Goal: Task Accomplishment & Management: Complete application form

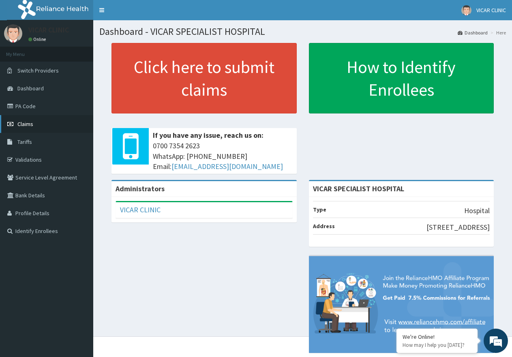
click at [15, 125] on link "Claims" at bounding box center [46, 124] width 93 height 18
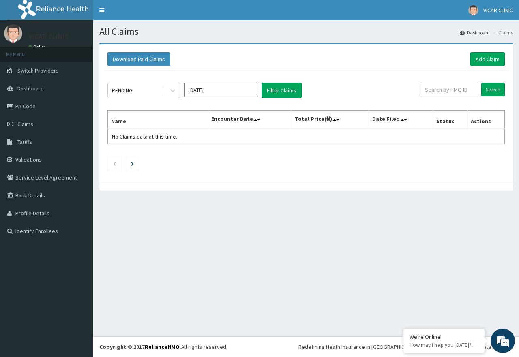
click at [497, 355] on footer "Redefining Heath Insurance in Africa using Telemedicine and Data Science! Copyr…" at bounding box center [306, 347] width 426 height 21
click at [480, 328] on div "All Claims Dashboard Claims Download Paid Claims Add Claim × Note you can only …" at bounding box center [306, 178] width 426 height 316
click at [503, 345] on em at bounding box center [503, 341] width 22 height 22
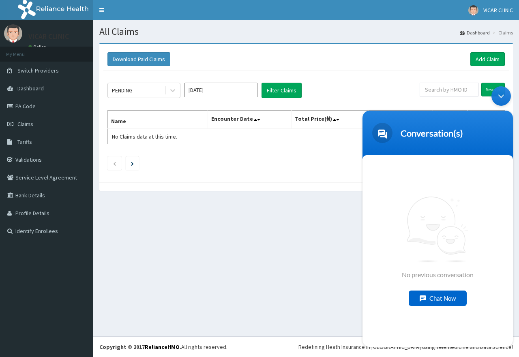
click at [449, 298] on div "Chat Now" at bounding box center [438, 298] width 58 height 15
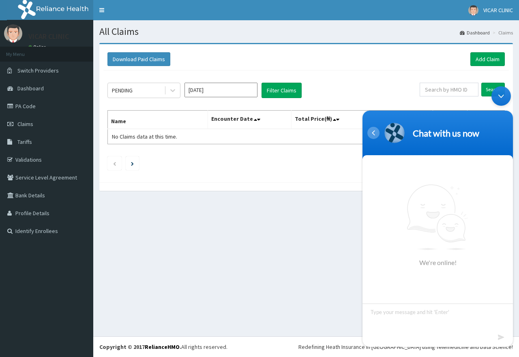
click at [374, 134] on div "Navigation go back" at bounding box center [374, 133] width 12 height 12
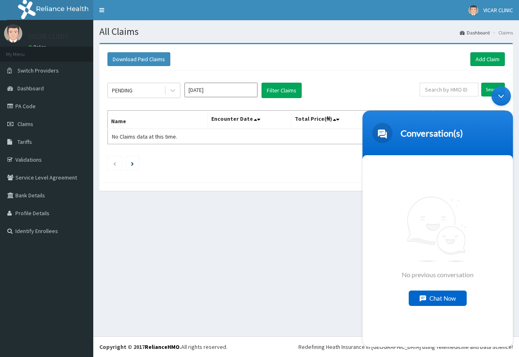
click at [394, 132] on div "Conversation(s)" at bounding box center [438, 133] width 141 height 20
click at [386, 136] on span at bounding box center [382, 133] width 20 height 20
drag, startPoint x: 498, startPoint y: 100, endPoint x: 857, endPoint y: 191, distance: 370.3
click at [498, 100] on div "Minimize live chat window" at bounding box center [501, 95] width 19 height 19
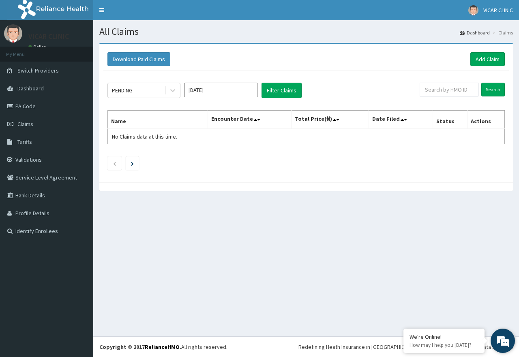
click at [506, 337] on em at bounding box center [503, 341] width 22 height 22
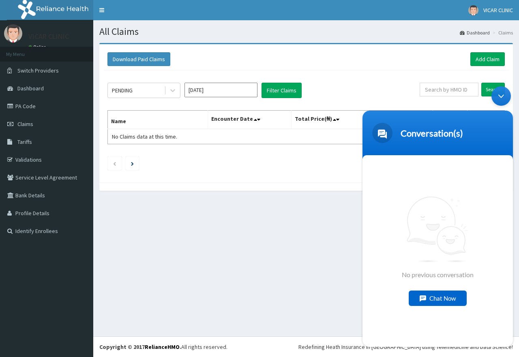
click at [384, 134] on span at bounding box center [382, 133] width 20 height 20
click at [452, 140] on div "Conversation(s)" at bounding box center [438, 133] width 141 height 20
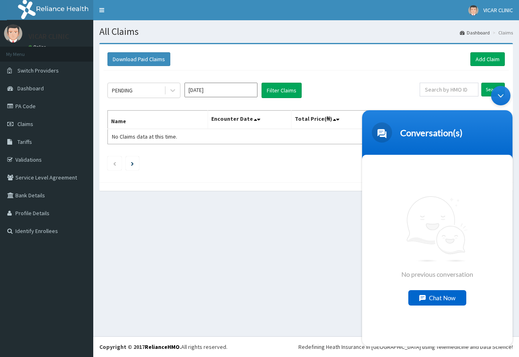
click at [506, 98] on div "Minimize live chat window" at bounding box center [500, 95] width 19 height 19
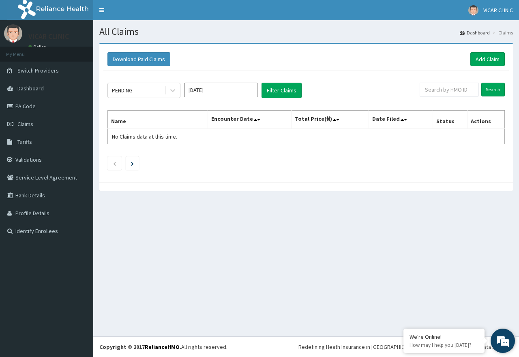
click at [502, 337] on em at bounding box center [503, 341] width 22 height 22
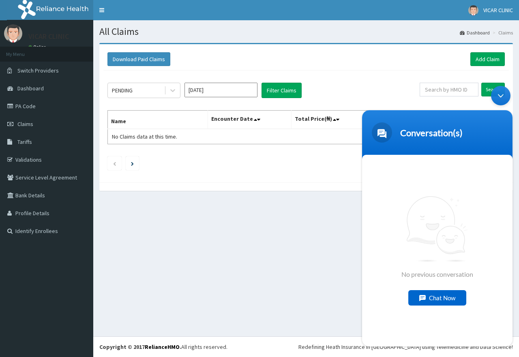
drag, startPoint x: 505, startPoint y: 97, endPoint x: 698, endPoint y: 306, distance: 285.1
click at [505, 97] on div "Minimize live chat window" at bounding box center [500, 95] width 19 height 19
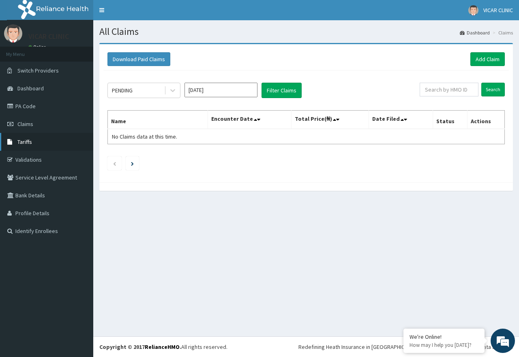
click at [38, 138] on link "Tariffs" at bounding box center [46, 142] width 93 height 18
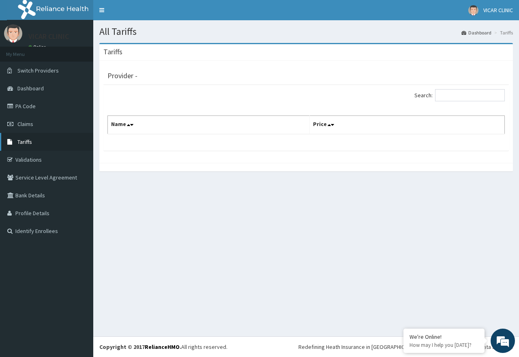
click at [31, 143] on span "Tariffs" at bounding box center [24, 141] width 15 height 7
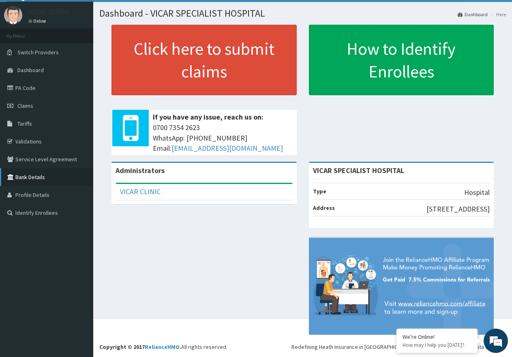
scroll to position [30, 0]
click at [35, 115] on link "Tariffs" at bounding box center [46, 124] width 93 height 18
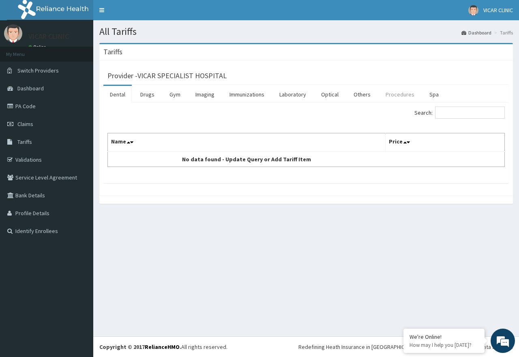
click at [394, 98] on link "Procedures" at bounding box center [400, 94] width 42 height 17
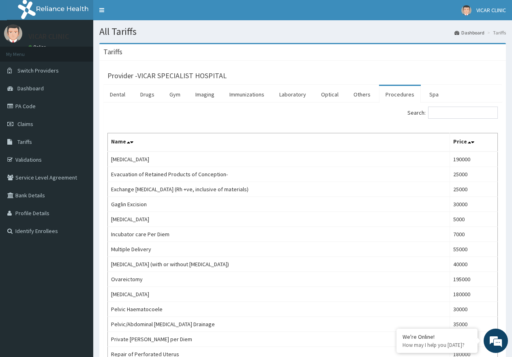
drag, startPoint x: 163, startPoint y: 159, endPoint x: 101, endPoint y: 163, distance: 61.4
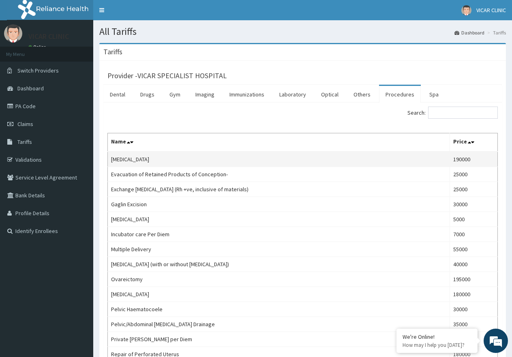
click at [123, 159] on td "[MEDICAL_DATA]" at bounding box center [279, 159] width 342 height 15
drag, startPoint x: 172, startPoint y: 159, endPoint x: 110, endPoint y: 162, distance: 61.7
click at [110, 162] on td "[MEDICAL_DATA]" at bounding box center [279, 159] width 342 height 15
copy td "[MEDICAL_DATA]"
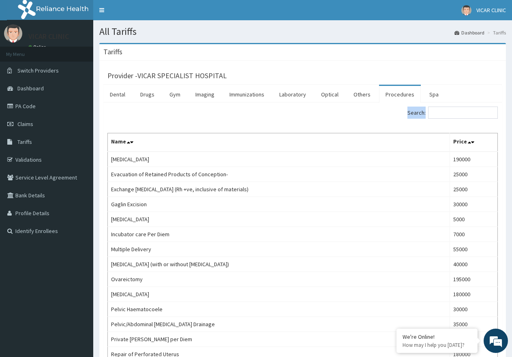
drag, startPoint x: 480, startPoint y: 121, endPoint x: 476, endPoint y: 114, distance: 8.6
click at [476, 114] on input "Search:" at bounding box center [463, 113] width 70 height 12
paste input "[MEDICAL_DATA]"
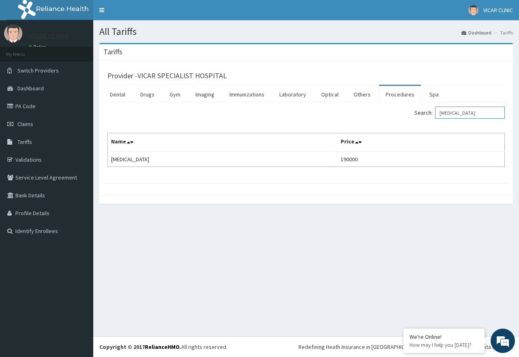
drag, startPoint x: 484, startPoint y: 114, endPoint x: 448, endPoint y: 117, distance: 36.2
click at [448, 117] on input "[MEDICAL_DATA]" at bounding box center [470, 113] width 70 height 12
type input "[MEDICAL_DATA]"
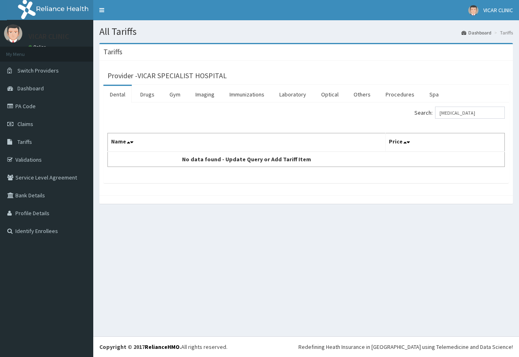
drag, startPoint x: 490, startPoint y: 114, endPoint x: 446, endPoint y: 110, distance: 44.8
click at [446, 110] on input "[MEDICAL_DATA]" at bounding box center [470, 113] width 70 height 12
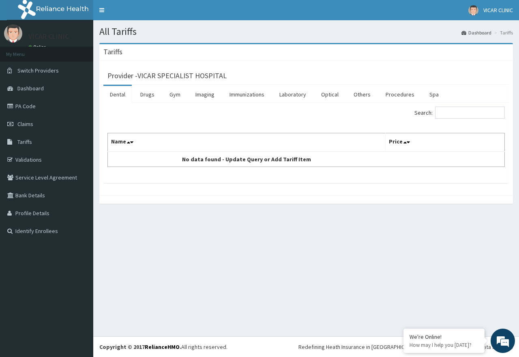
click at [462, 106] on div "Search: Name Price No data found - Update Query or Add Tariff Item" at bounding box center [306, 143] width 406 height 81
click at [462, 112] on input "Search:" at bounding box center [470, 113] width 70 height 12
click at [458, 127] on div "Search: Name Price No data found - Update Query or Add Tariff Item" at bounding box center [307, 137] width 398 height 60
click at [462, 112] on input "Search:" at bounding box center [470, 113] width 70 height 12
click at [389, 97] on link "Procedures" at bounding box center [400, 94] width 42 height 17
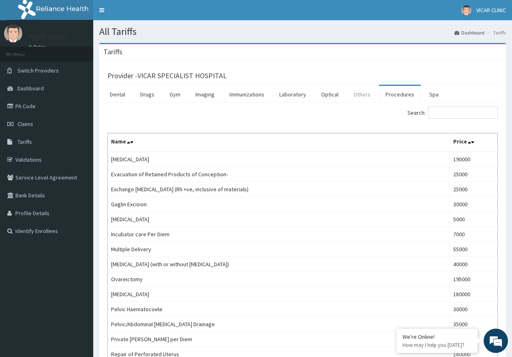
click at [353, 95] on link "Others" at bounding box center [362, 94] width 30 height 17
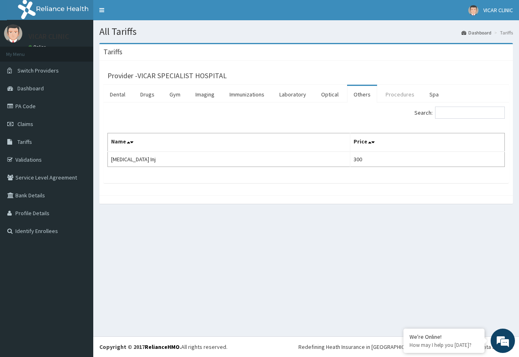
click at [389, 99] on link "Procedures" at bounding box center [400, 94] width 42 height 17
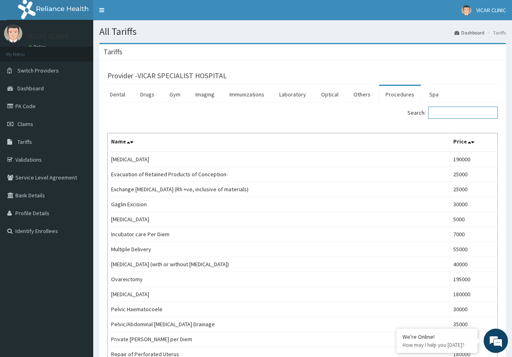
click at [463, 112] on input "Search:" at bounding box center [463, 113] width 70 height 12
paste input "Caesarean section"
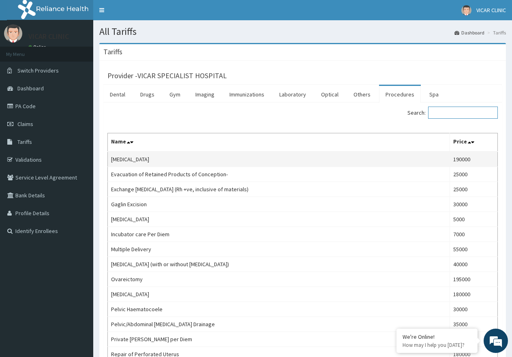
type input "Caesarean section"
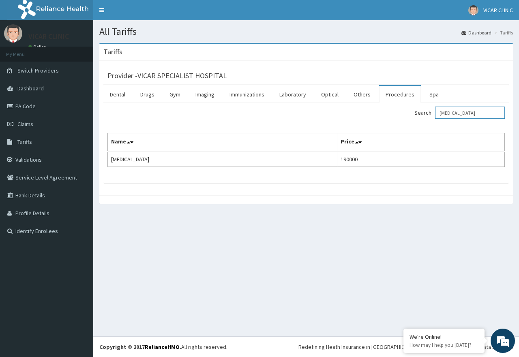
drag, startPoint x: 493, startPoint y: 114, endPoint x: 446, endPoint y: 112, distance: 47.6
click at [446, 112] on input "Caesarean section" at bounding box center [470, 113] width 70 height 12
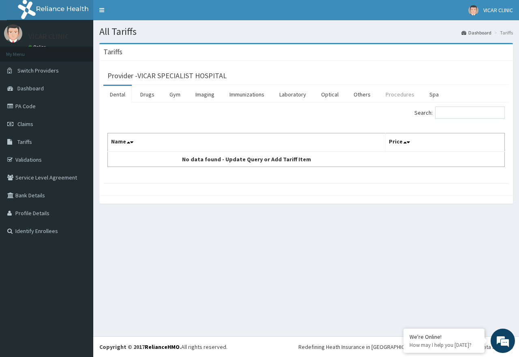
click at [383, 94] on link "Procedures" at bounding box center [400, 94] width 42 height 17
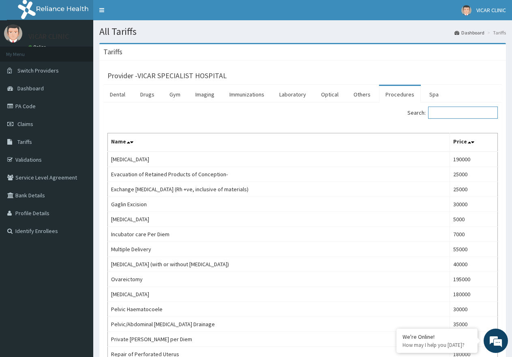
click at [475, 115] on input "Search:" at bounding box center [463, 113] width 70 height 12
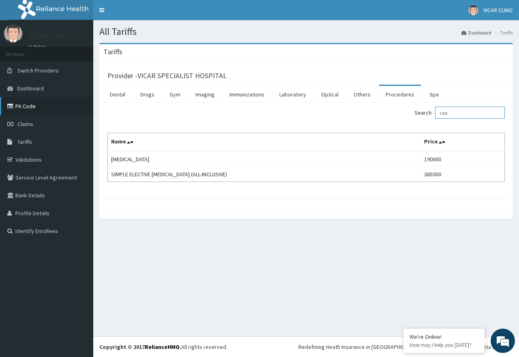
type input "cae"
click at [31, 110] on link "PA Code" at bounding box center [46, 106] width 93 height 18
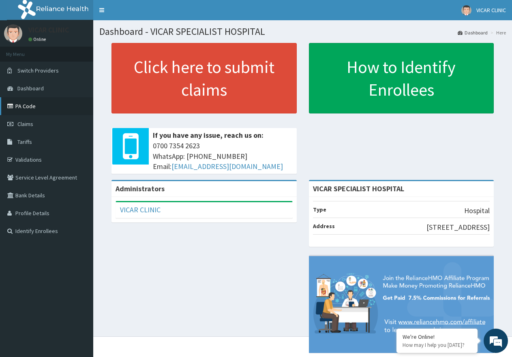
click at [34, 112] on link "PA Code" at bounding box center [46, 106] width 93 height 18
click at [52, 126] on link "Claims" at bounding box center [46, 124] width 93 height 18
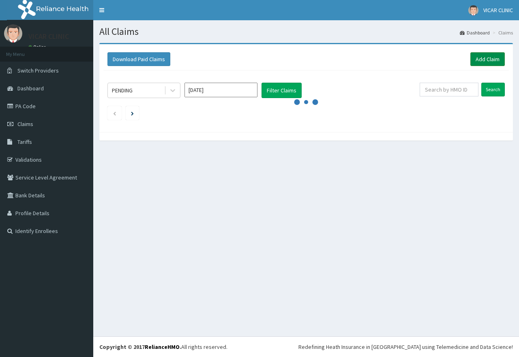
click at [495, 56] on link "Add Claim" at bounding box center [488, 59] width 34 height 14
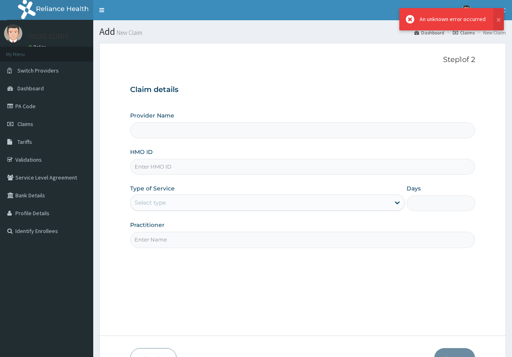
click at [168, 173] on input "HMO ID" at bounding box center [302, 167] width 345 height 16
paste input "SUT/10178/B"
type input "SUT/10178/B"
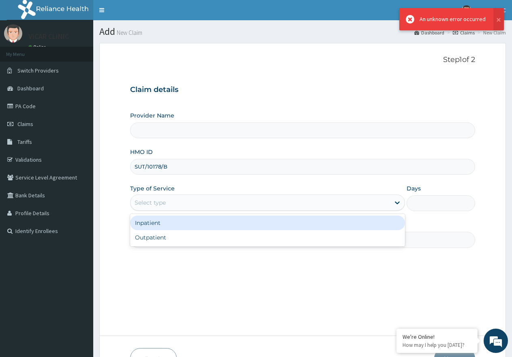
click at [180, 202] on div "Select type" at bounding box center [260, 202] width 259 height 13
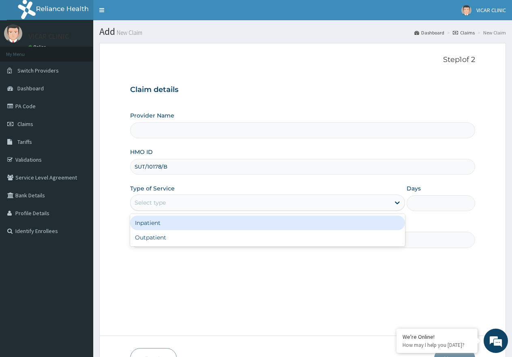
drag, startPoint x: 176, startPoint y: 237, endPoint x: 172, endPoint y: 225, distance: 12.4
click at [172, 225] on div "Inpatient Outpatient" at bounding box center [267, 230] width 275 height 32
click at [172, 225] on div "Inpatient" at bounding box center [267, 223] width 275 height 15
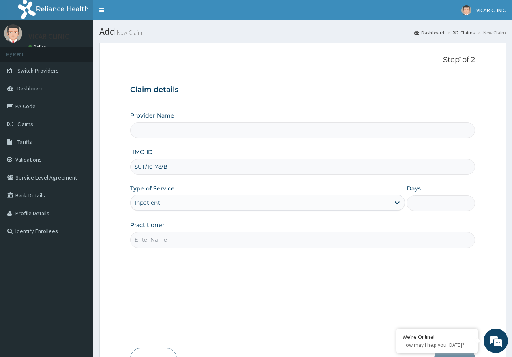
click at [177, 245] on input "Practitioner" at bounding box center [302, 240] width 345 height 16
type input "DR ANI"
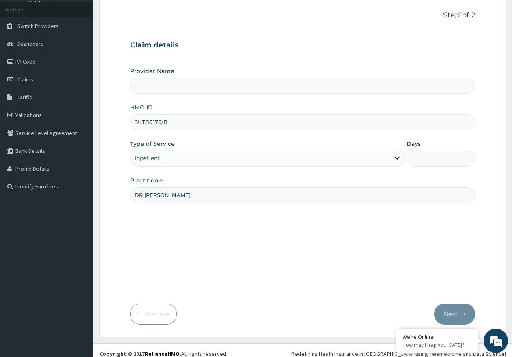
scroll to position [52, 0]
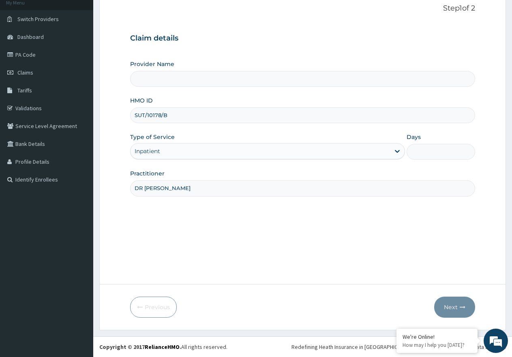
click at [430, 154] on input "Days" at bounding box center [441, 152] width 69 height 16
type input "2"
drag, startPoint x: 462, startPoint y: 309, endPoint x: 419, endPoint y: 167, distance: 148.9
click at [391, 220] on form "Step 1 of 2 Claim details Provider Name HMO ID SUT/10178/B Type of Service Inpa…" at bounding box center [302, 160] width 407 height 339
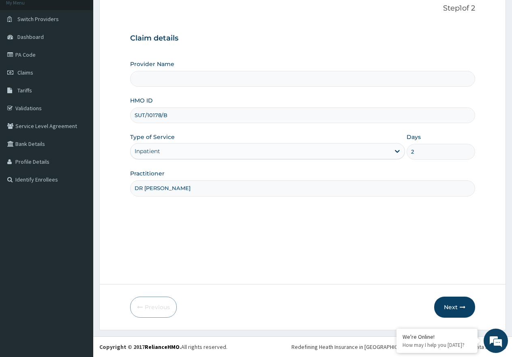
click at [428, 155] on input "2" at bounding box center [441, 152] width 69 height 16
type input "4"
click at [449, 308] on button "Next" at bounding box center [454, 307] width 41 height 21
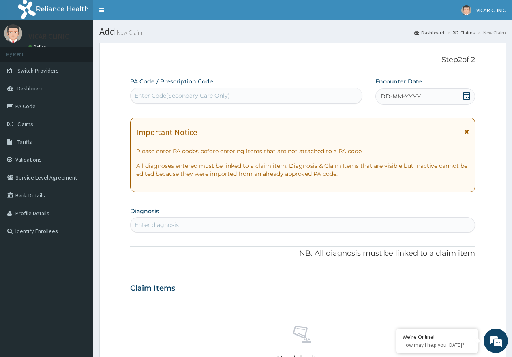
click at [194, 96] on div "Enter Code(Secondary Care Only)" at bounding box center [182, 96] width 95 height 8
paste input "PA/6CB21A"
type input "PA/6CB21A"
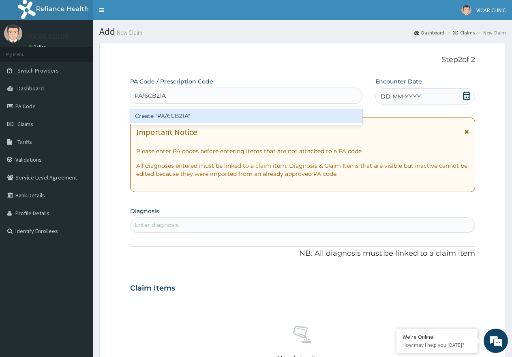
click at [194, 118] on div "Create "PA/6CB21A"" at bounding box center [246, 116] width 232 height 15
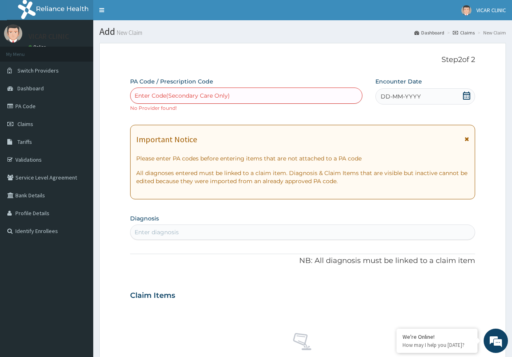
paste input "PA/6CB21A"
type input "PA/6CB21A"
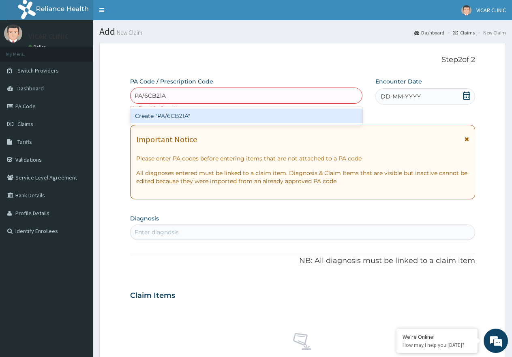
click at [176, 113] on div "Create "PA/6CB21A"" at bounding box center [246, 116] width 232 height 15
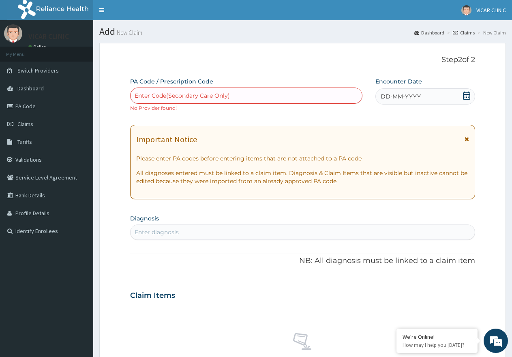
click at [194, 93] on div "Enter Code(Secondary Care Only)" at bounding box center [182, 96] width 95 height 8
type input "PA/6CB21A"
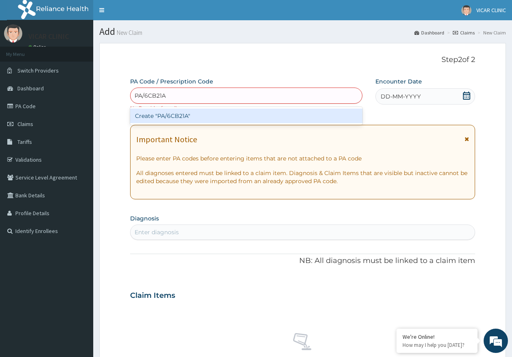
click at [187, 114] on div "Create "PA/6CB21A"" at bounding box center [246, 116] width 232 height 15
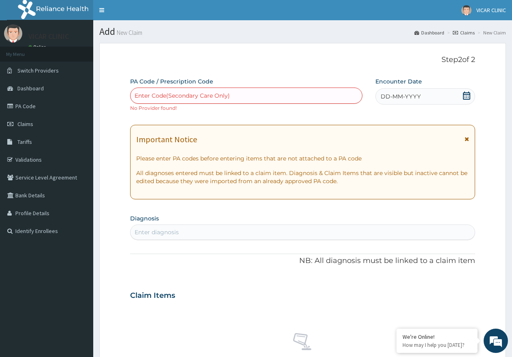
click at [216, 99] on div "Enter Code(Secondary Care Only)" at bounding box center [182, 96] width 95 height 8
paste input "PA/6CB21A"
type input "PA/6CB21A"
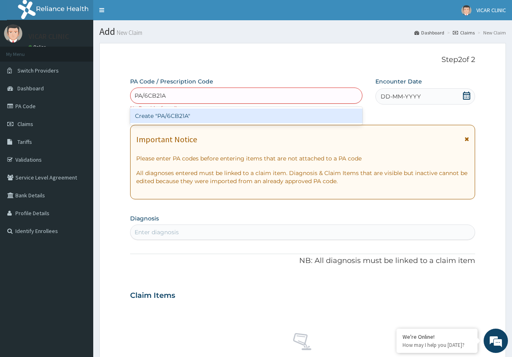
click at [175, 116] on div "Create "PA/6CB21A"" at bounding box center [246, 116] width 232 height 15
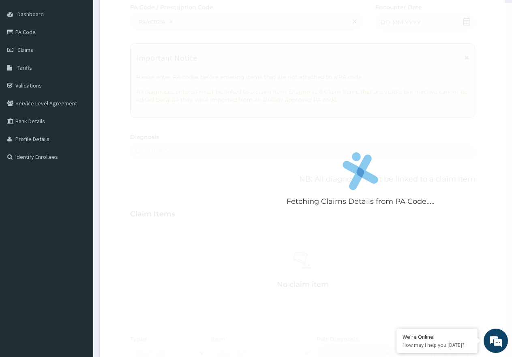
scroll to position [81, 0]
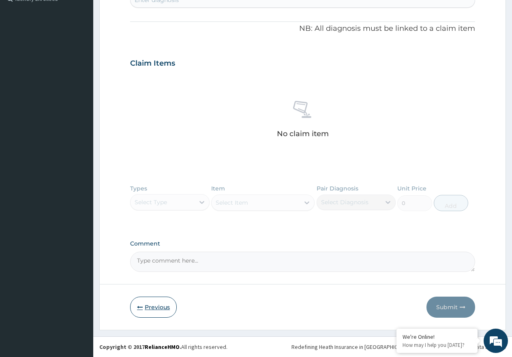
click at [141, 311] on button "Previous" at bounding box center [153, 307] width 47 height 21
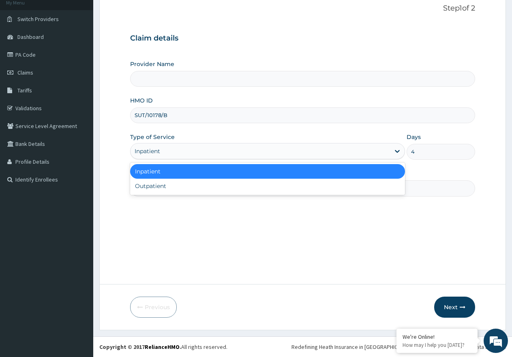
click at [177, 150] on div "Inpatient" at bounding box center [260, 151] width 259 height 13
click at [170, 171] on div "Inpatient" at bounding box center [267, 171] width 275 height 15
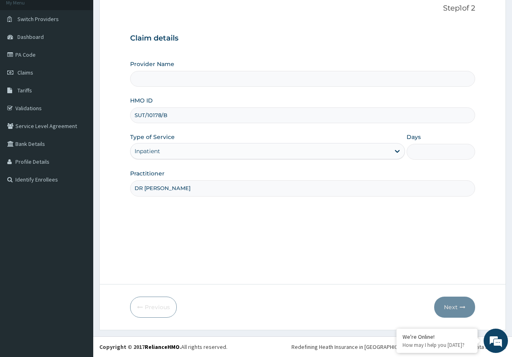
click at [186, 81] on input "Provider Name" at bounding box center [302, 79] width 345 height 16
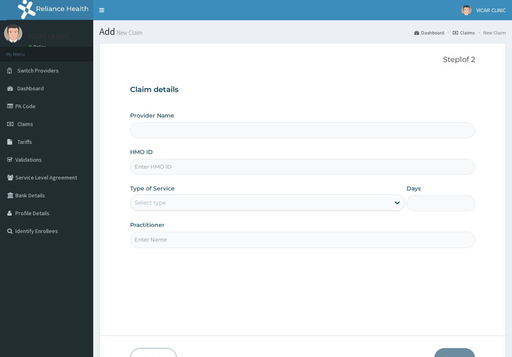
scroll to position [47, 0]
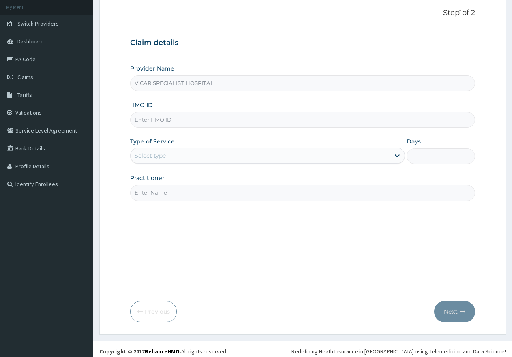
type input "VICAR SPECIALIST HOSPITAL"
click at [162, 121] on input "HMO ID" at bounding box center [302, 120] width 345 height 16
paste input "SUT/10178/B"
type input "SUT/10178/B"
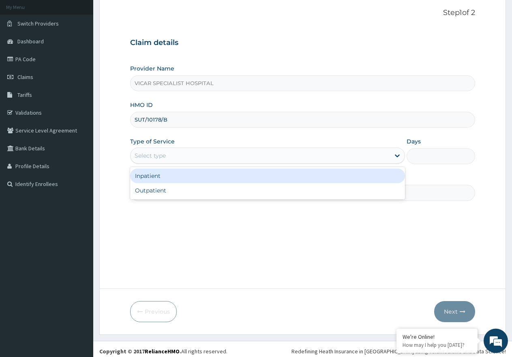
click at [162, 154] on div "Select type" at bounding box center [150, 156] width 31 height 8
click at [162, 180] on div "Inpatient" at bounding box center [267, 176] width 275 height 15
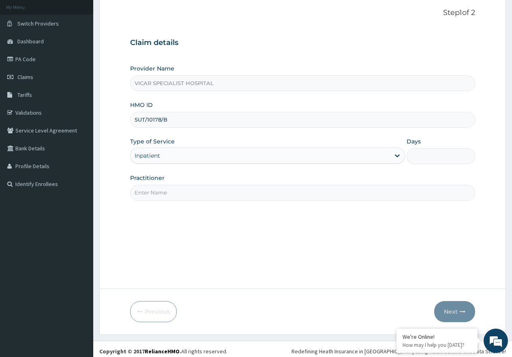
click at [188, 197] on input "Practitioner" at bounding box center [302, 193] width 345 height 16
type input "DR ANI"
click at [441, 160] on input "Days" at bounding box center [441, 156] width 69 height 16
type input "2"
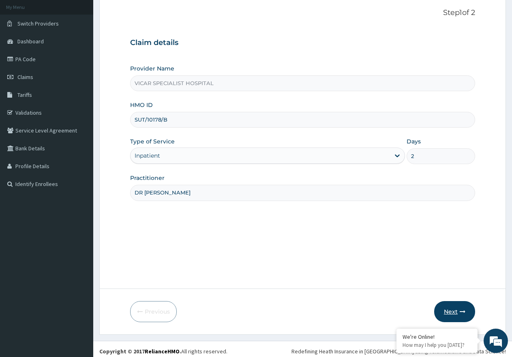
click at [454, 315] on button "Next" at bounding box center [454, 311] width 41 height 21
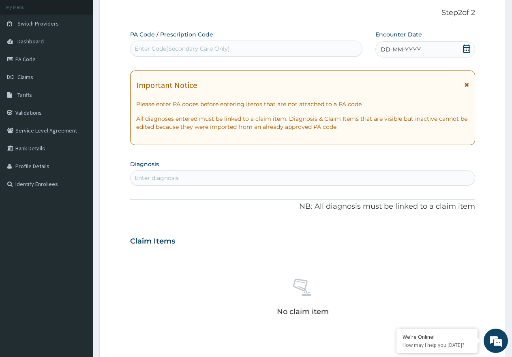
click at [202, 40] on div "PA Code / Prescription Code Enter Code(Secondary Care Only)" at bounding box center [246, 43] width 232 height 26
click at [192, 46] on div "Enter Code(Secondary Care Only)" at bounding box center [182, 49] width 95 height 8
paste input "PA/6CB21A"
type input "PA/6CB21A"
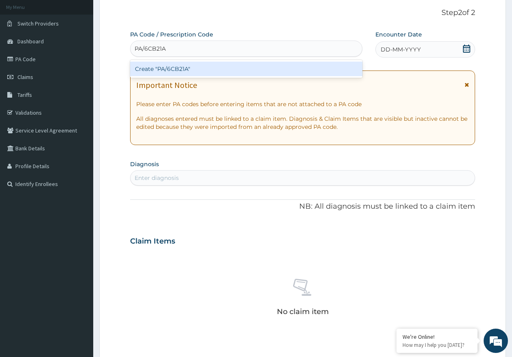
click at [191, 73] on div "Create "PA/6CB21A"" at bounding box center [246, 69] width 232 height 15
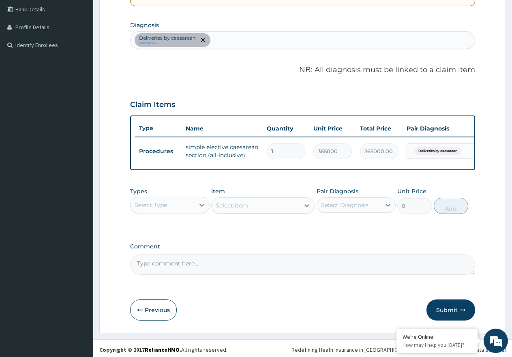
scroll to position [196, 0]
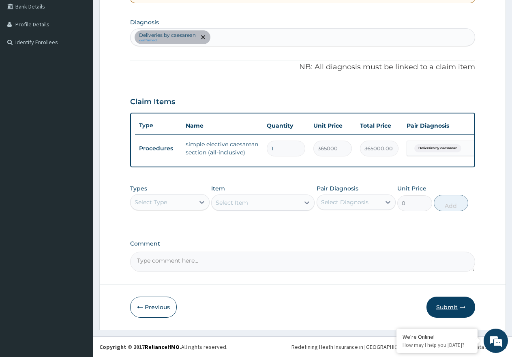
click at [432, 309] on button "Submit" at bounding box center [451, 307] width 49 height 21
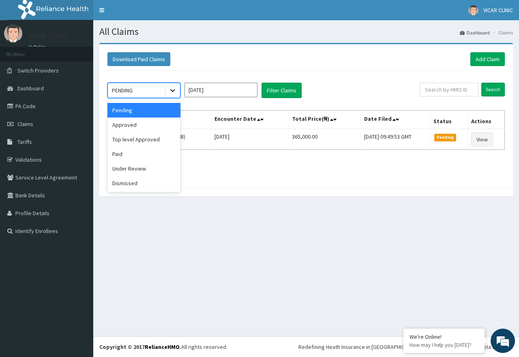
click at [170, 91] on icon at bounding box center [173, 90] width 8 height 8
click at [161, 120] on div "Approved" at bounding box center [144, 125] width 73 height 15
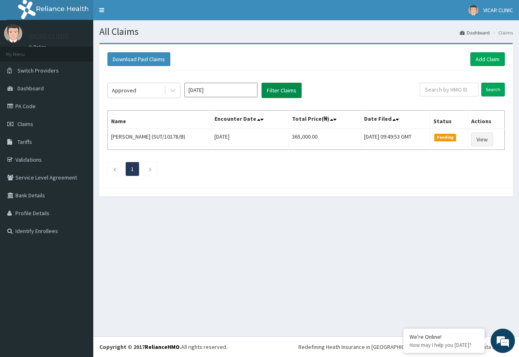
click at [276, 89] on button "Filter Claims" at bounding box center [282, 90] width 40 height 15
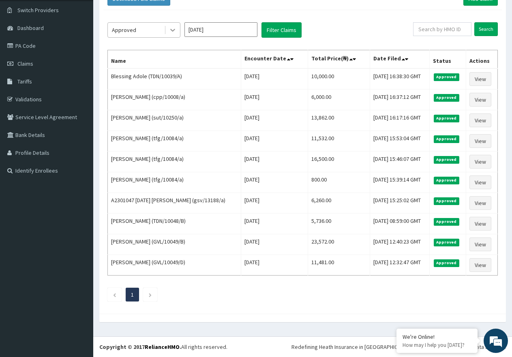
click at [172, 30] on icon at bounding box center [172, 30] width 5 height 3
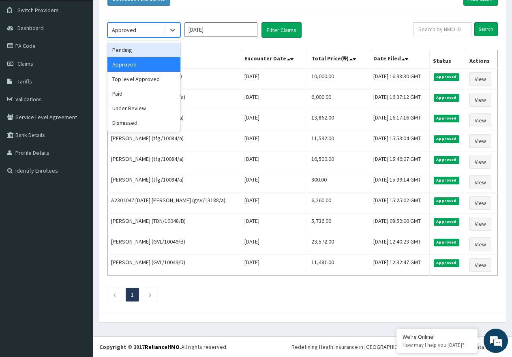
click at [156, 54] on div "Pending" at bounding box center [144, 50] width 73 height 15
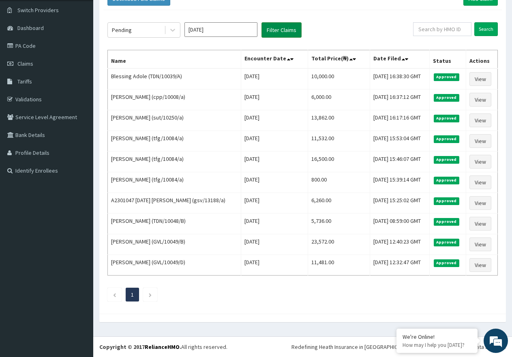
click at [286, 28] on button "Filter Claims" at bounding box center [282, 29] width 40 height 15
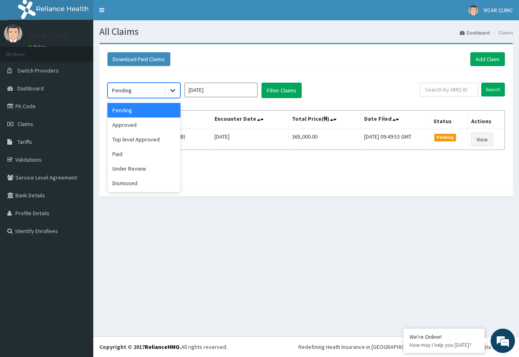
click at [172, 89] on icon at bounding box center [173, 90] width 8 height 8
click at [153, 142] on div "Top level Approved" at bounding box center [144, 139] width 73 height 15
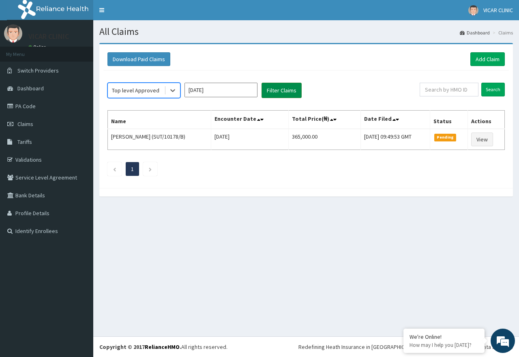
click at [277, 92] on button "Filter Claims" at bounding box center [282, 90] width 40 height 15
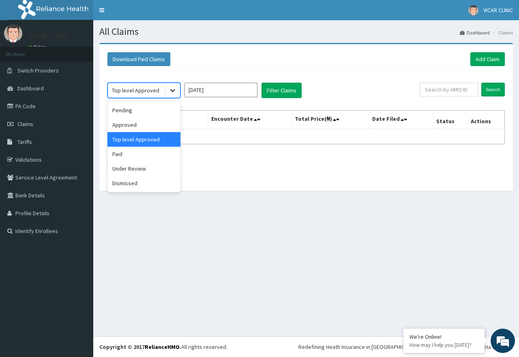
click at [175, 86] on div at bounding box center [173, 90] width 15 height 15
click at [129, 160] on div "Paid" at bounding box center [144, 154] width 73 height 15
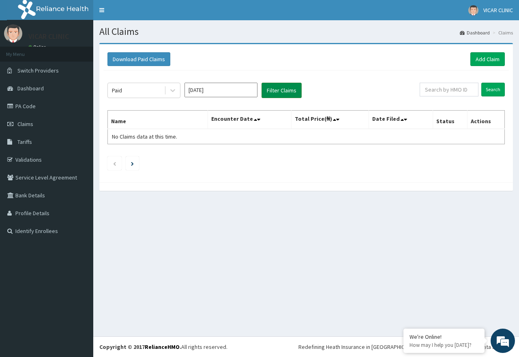
click at [282, 91] on button "Filter Claims" at bounding box center [282, 90] width 40 height 15
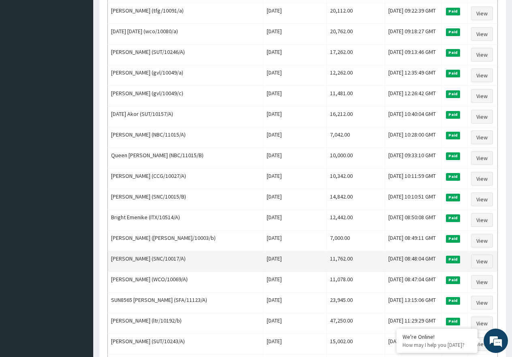
scroll to position [284, 0]
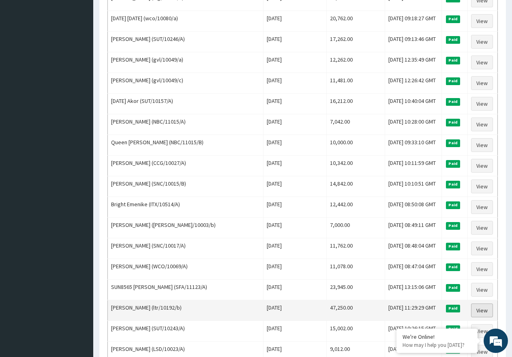
click at [482, 309] on link "View" at bounding box center [482, 311] width 22 height 14
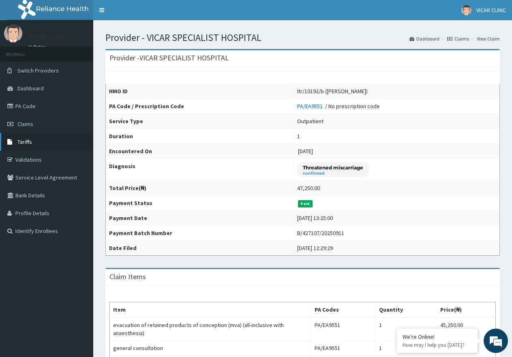
click at [34, 142] on link "Tariffs" at bounding box center [46, 142] width 93 height 18
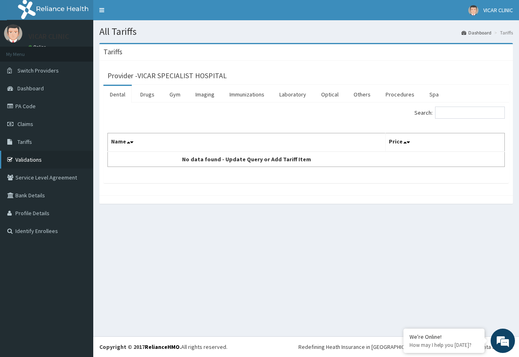
click at [27, 156] on link "Validations" at bounding box center [46, 160] width 93 height 18
